Goal: Information Seeking & Learning: Learn about a topic

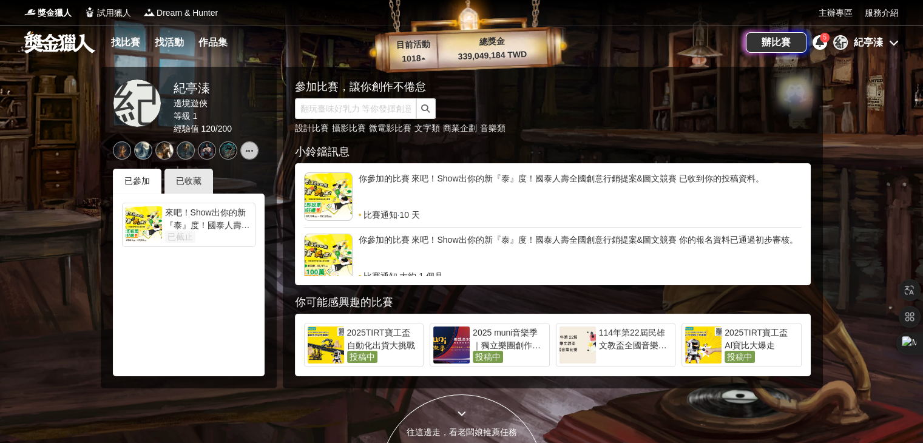
click at [150, 228] on div at bounding box center [144, 224] width 36 height 37
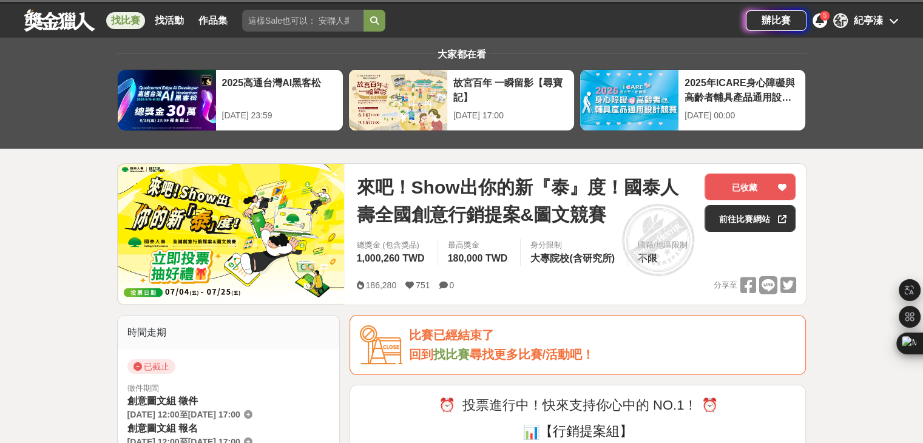
scroll to position [61, 0]
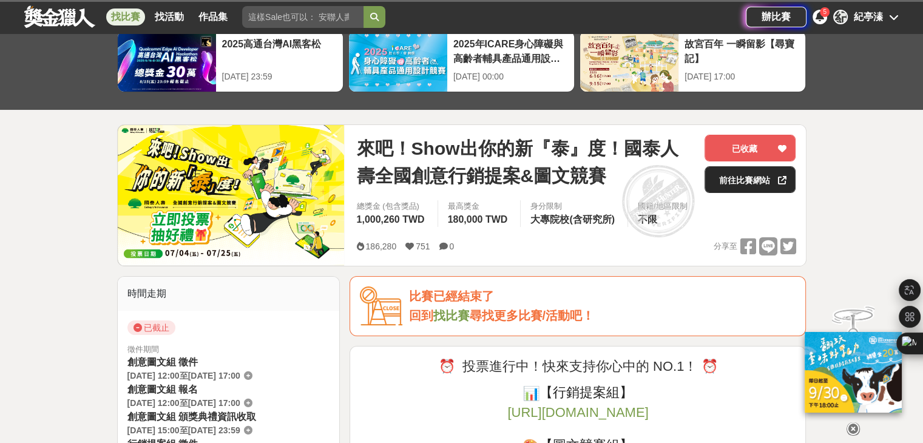
click at [750, 177] on link "前往比賽網站" at bounding box center [750, 179] width 91 height 27
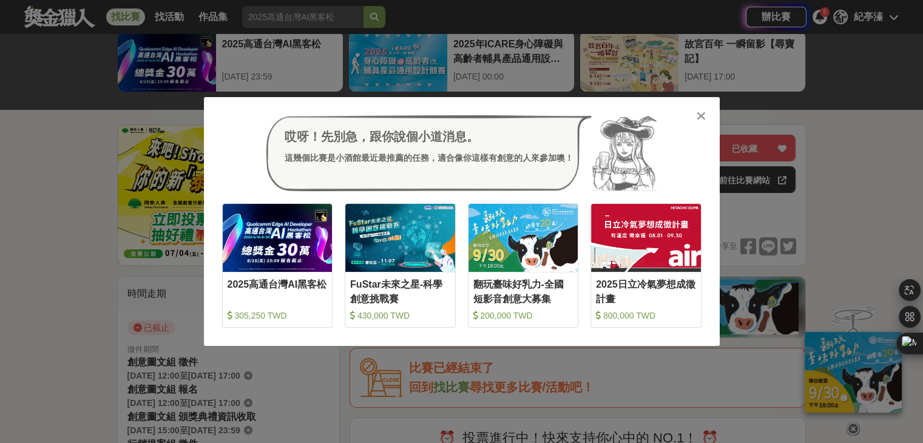
click at [706, 115] on div at bounding box center [701, 115] width 12 height 12
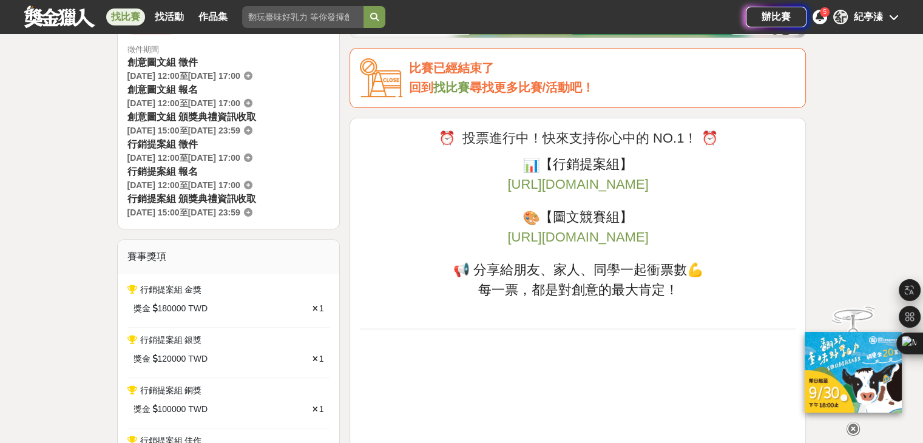
scroll to position [364, 0]
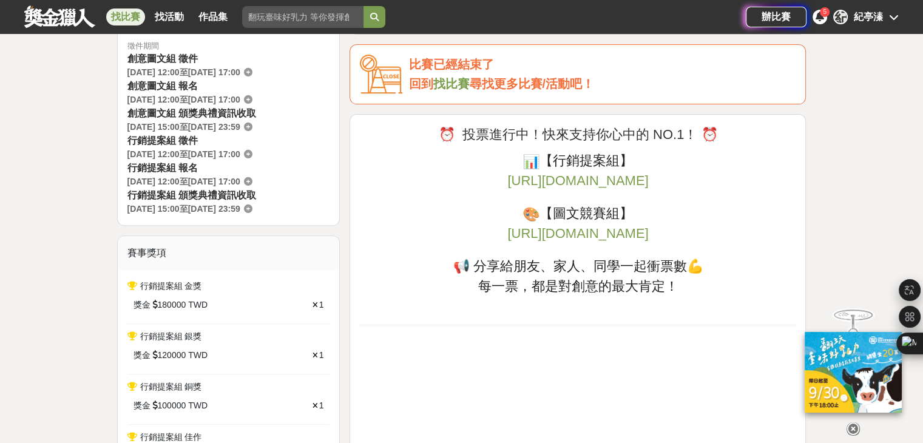
click at [853, 422] on icon at bounding box center [853, 428] width 13 height 13
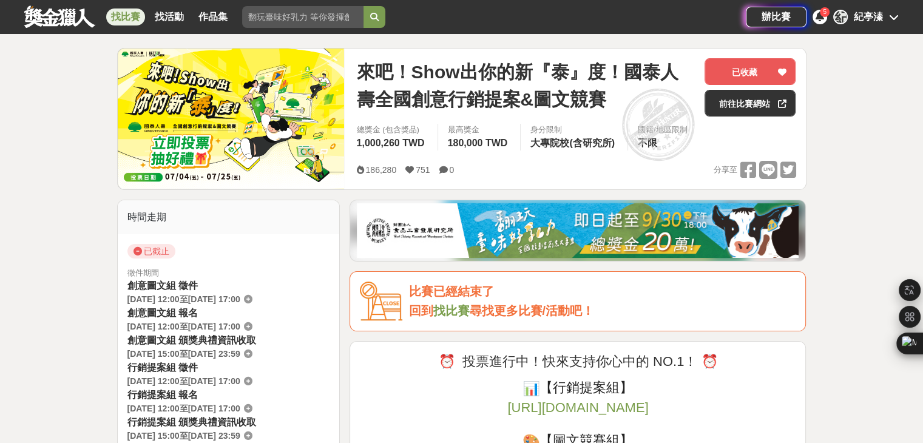
scroll to position [0, 0]
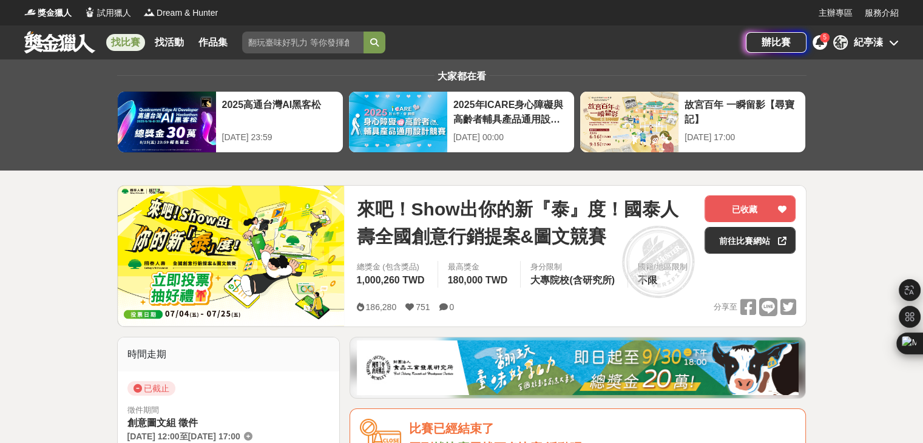
click at [820, 44] on icon at bounding box center [820, 42] width 8 height 10
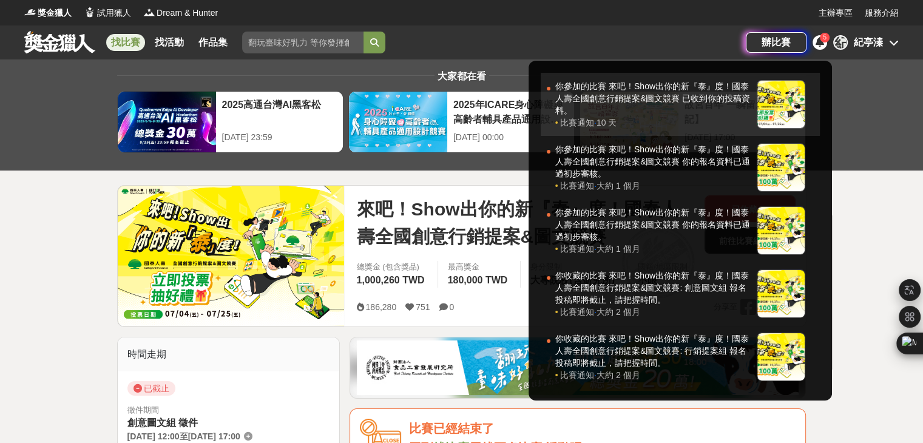
click at [794, 113] on div at bounding box center [781, 104] width 49 height 49
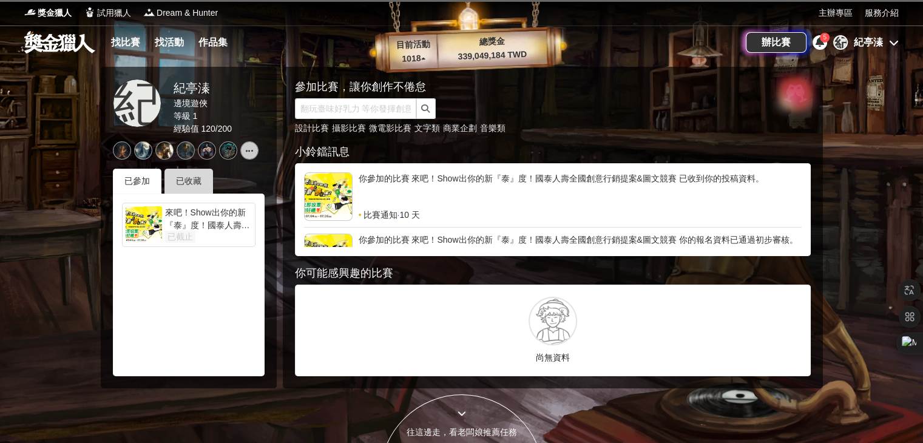
click at [192, 177] on div "已收藏" at bounding box center [188, 181] width 49 height 25
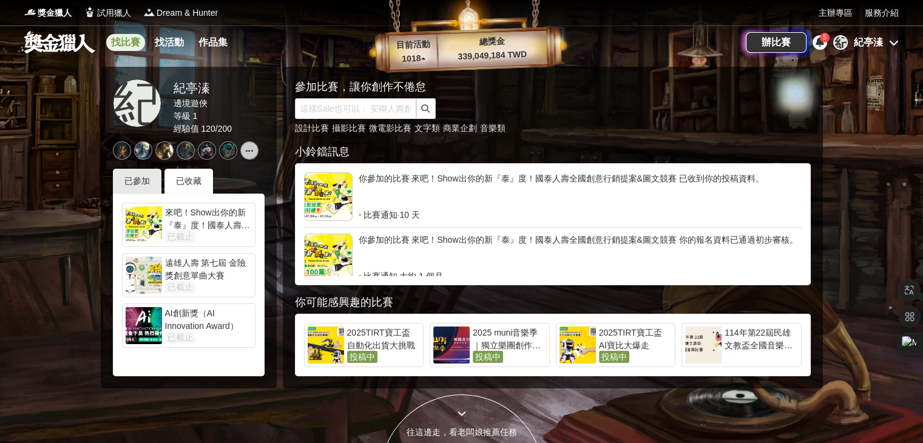
click at [129, 36] on link "找比賽" at bounding box center [125, 42] width 39 height 17
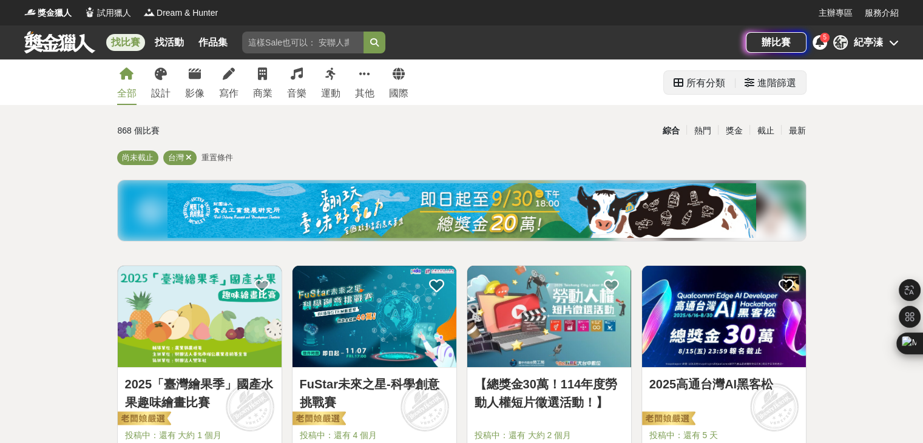
click at [694, 79] on div "所有分類" at bounding box center [705, 83] width 39 height 24
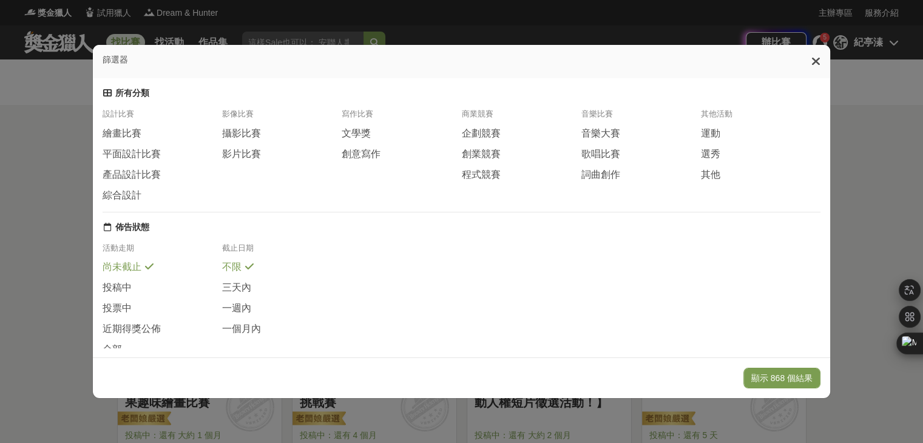
click at [820, 65] on icon at bounding box center [815, 61] width 9 height 12
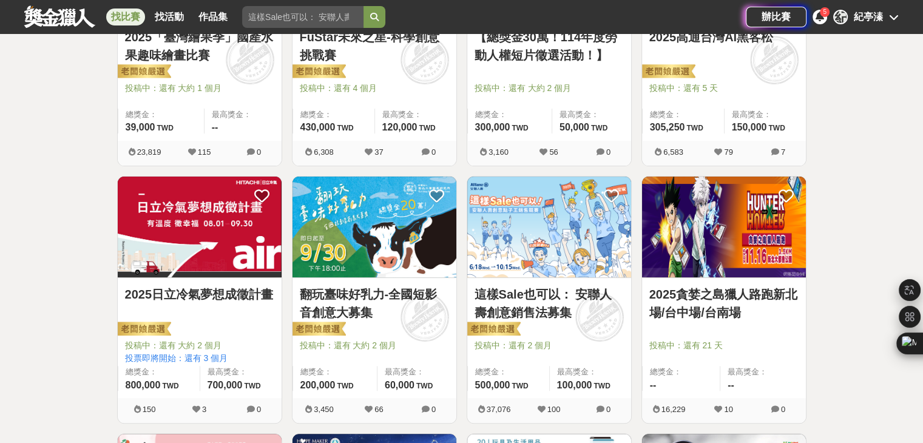
scroll to position [425, 0]
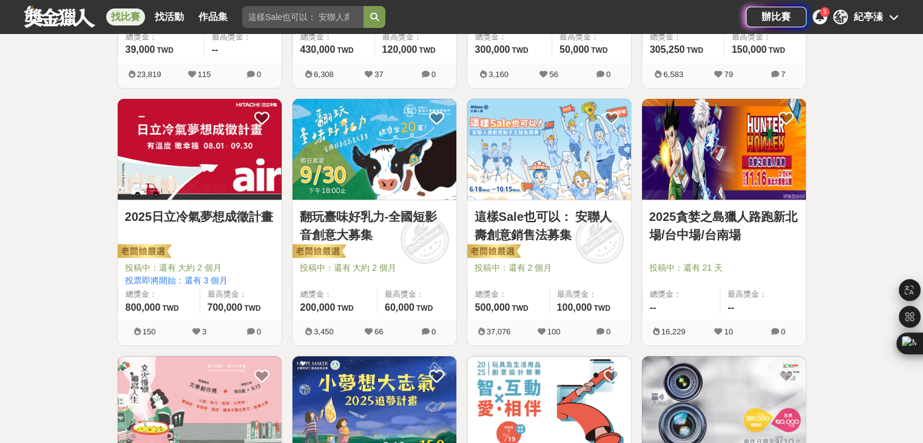
click at [757, 267] on span "投稿中：還有 21 天" at bounding box center [723, 268] width 149 height 13
click at [720, 183] on img at bounding box center [724, 149] width 164 height 101
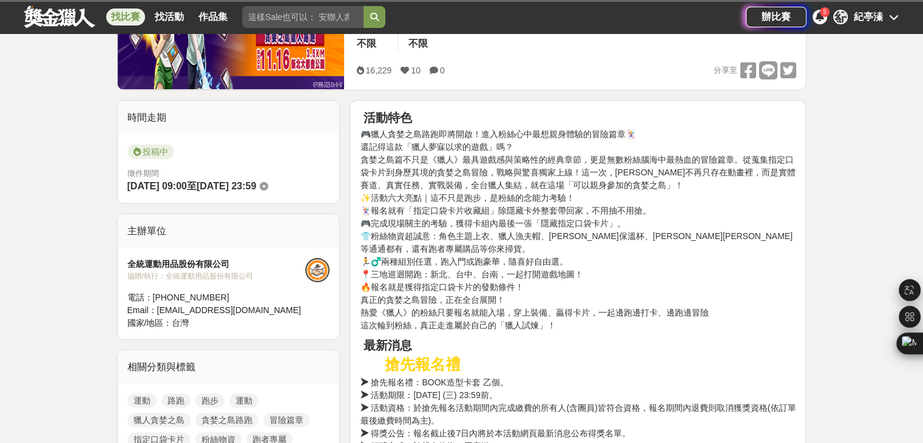
scroll to position [243, 0]
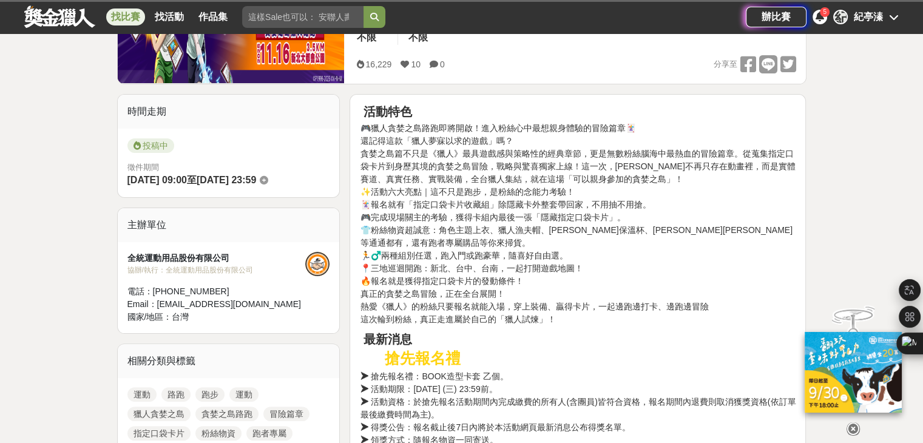
click at [855, 422] on icon at bounding box center [853, 428] width 13 height 13
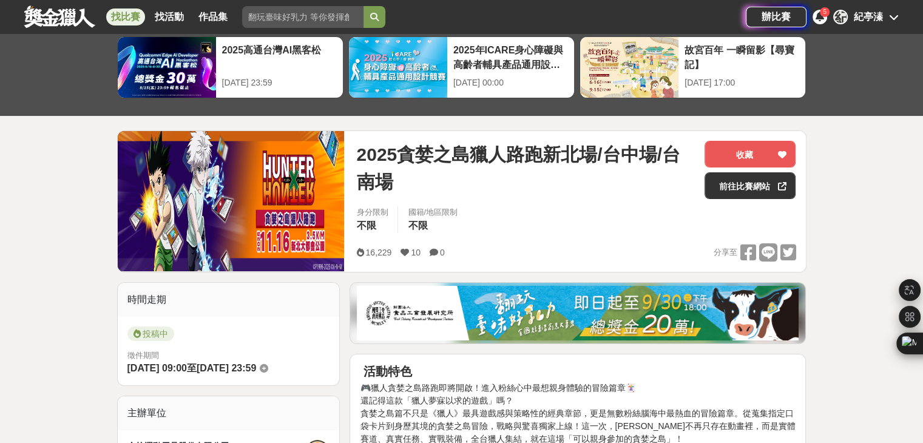
scroll to position [65, 0]
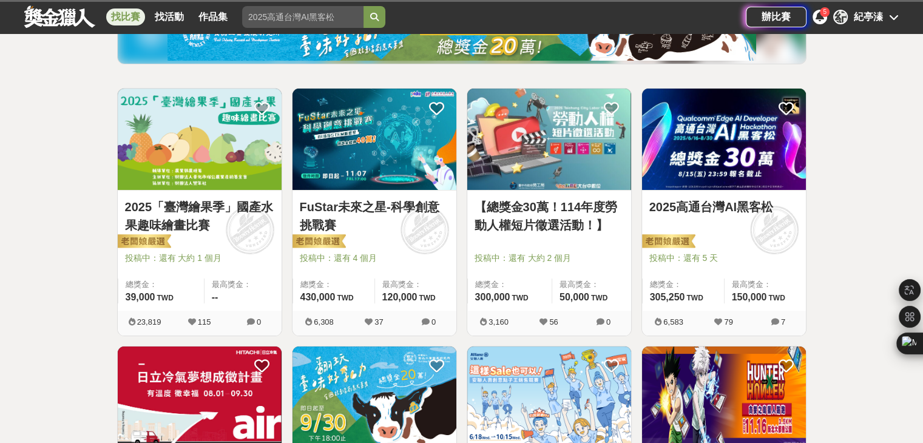
scroll to position [182, 0]
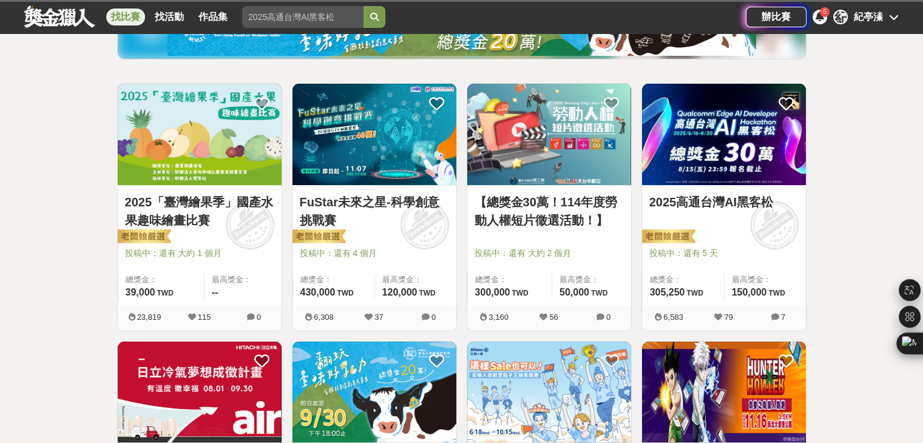
click at [218, 146] on img at bounding box center [200, 134] width 164 height 101
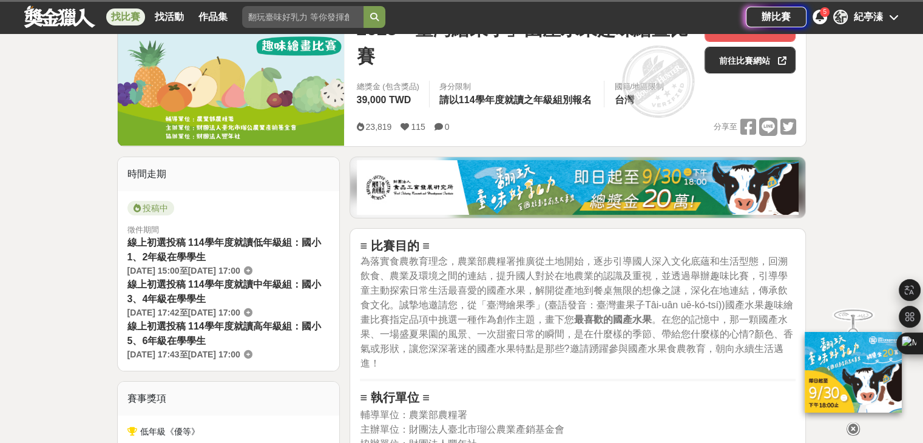
scroll to position [182, 0]
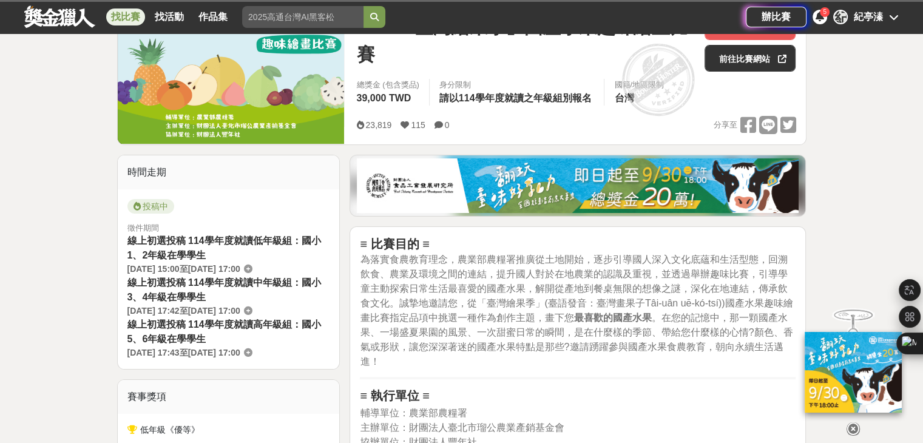
click at [850, 425] on icon at bounding box center [853, 428] width 13 height 13
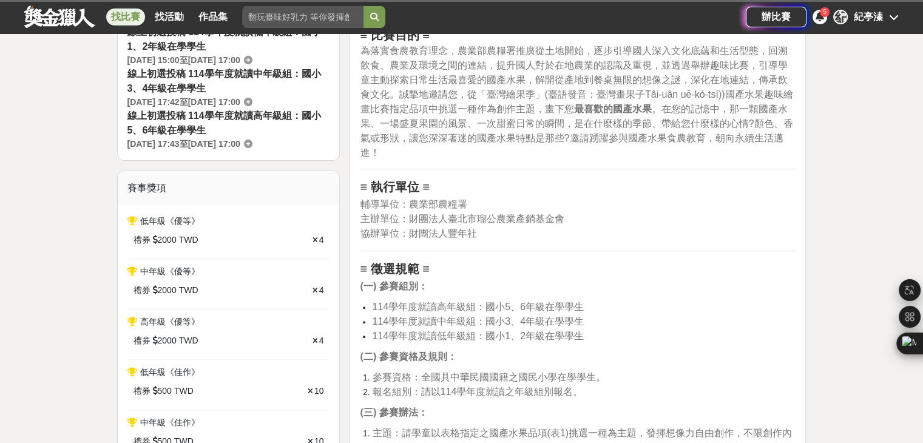
scroll to position [425, 0]
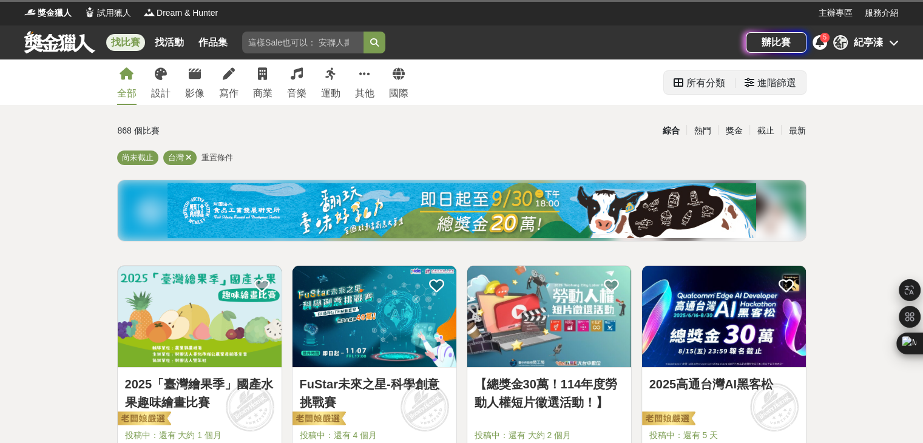
click at [701, 83] on div "所有分類" at bounding box center [705, 83] width 39 height 24
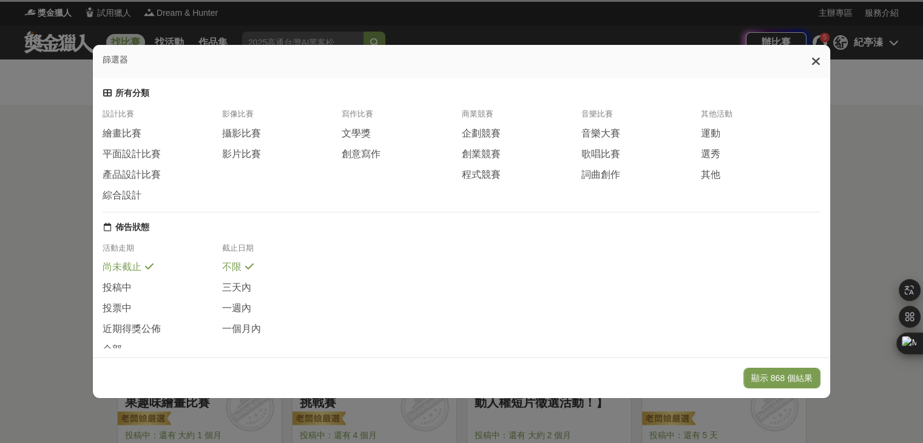
click at [820, 64] on icon at bounding box center [815, 61] width 9 height 12
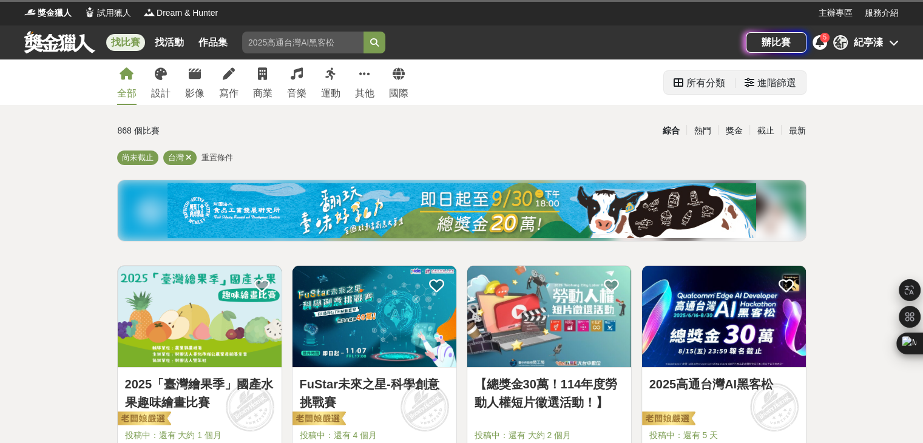
click at [768, 87] on div "進階篩選" at bounding box center [776, 83] width 39 height 24
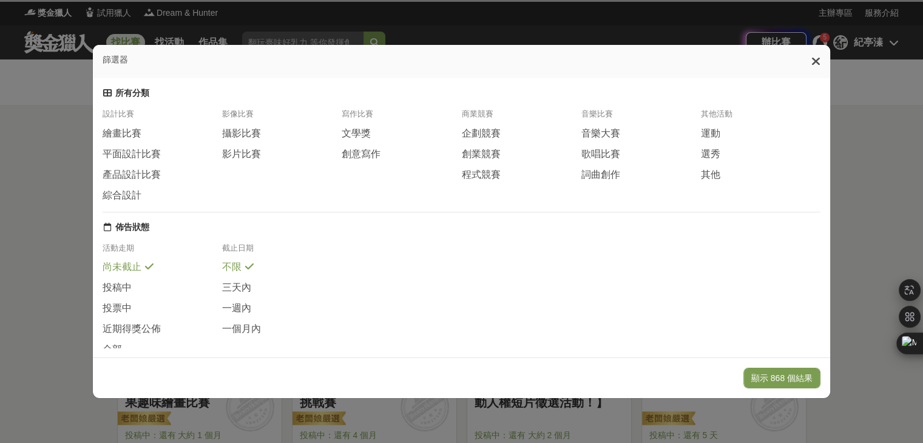
click at [820, 62] on icon at bounding box center [815, 61] width 9 height 12
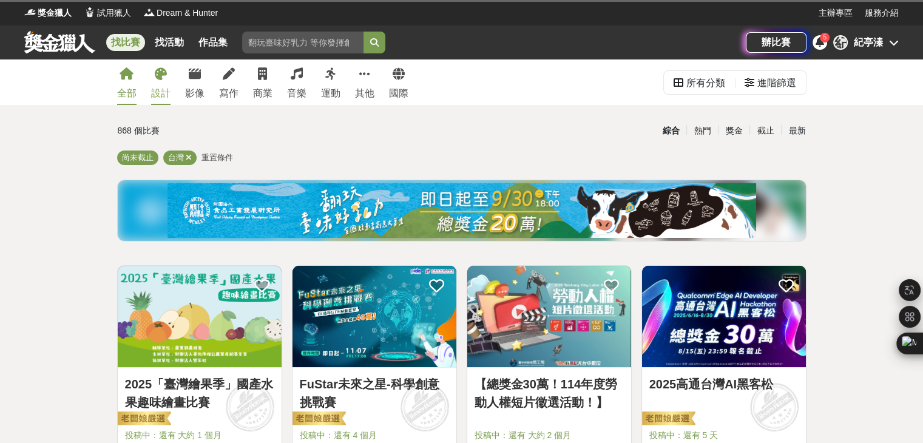
click at [161, 82] on link "設計" at bounding box center [160, 82] width 19 height 46
